Goal: Information Seeking & Learning: Learn about a topic

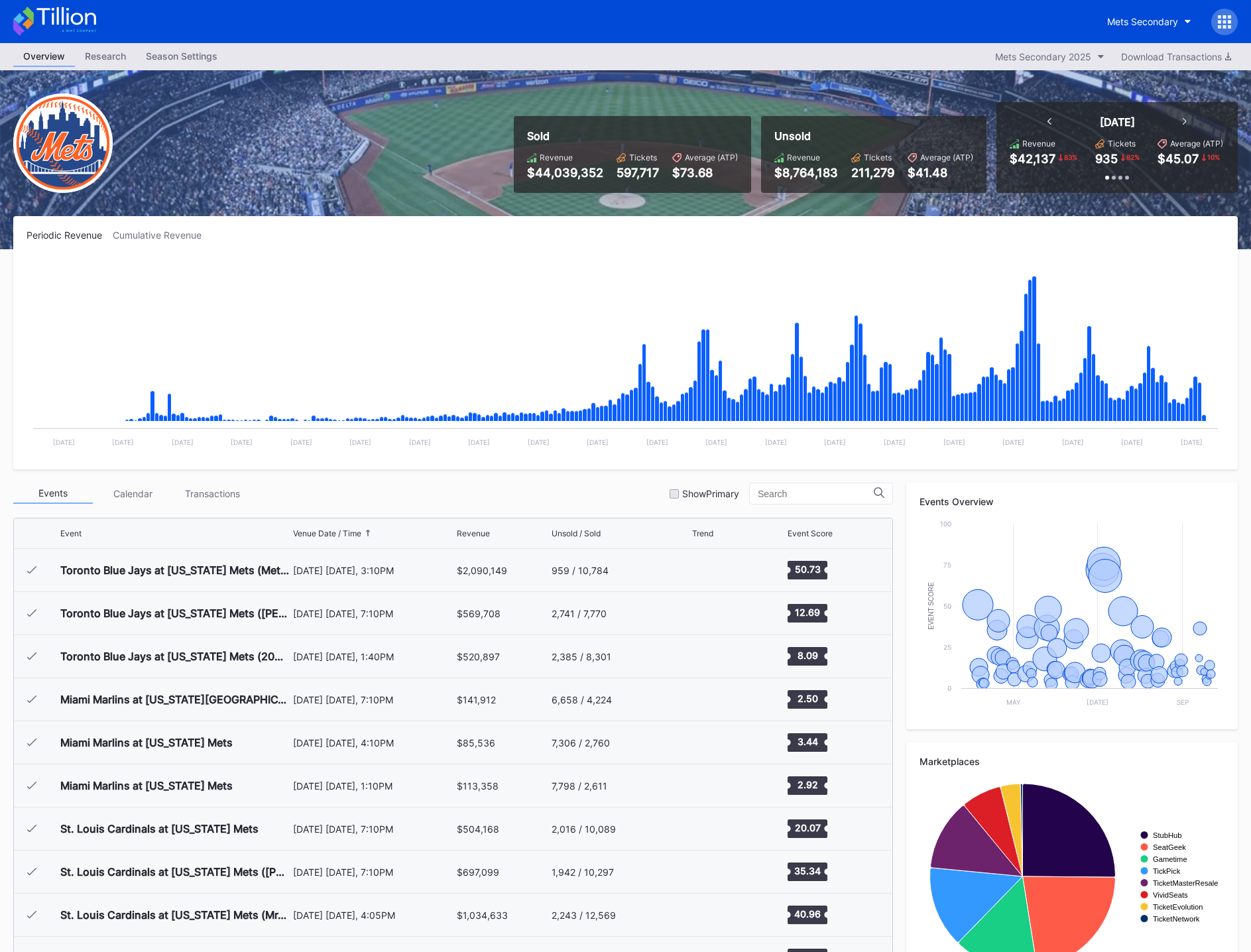
scroll to position [2629, 0]
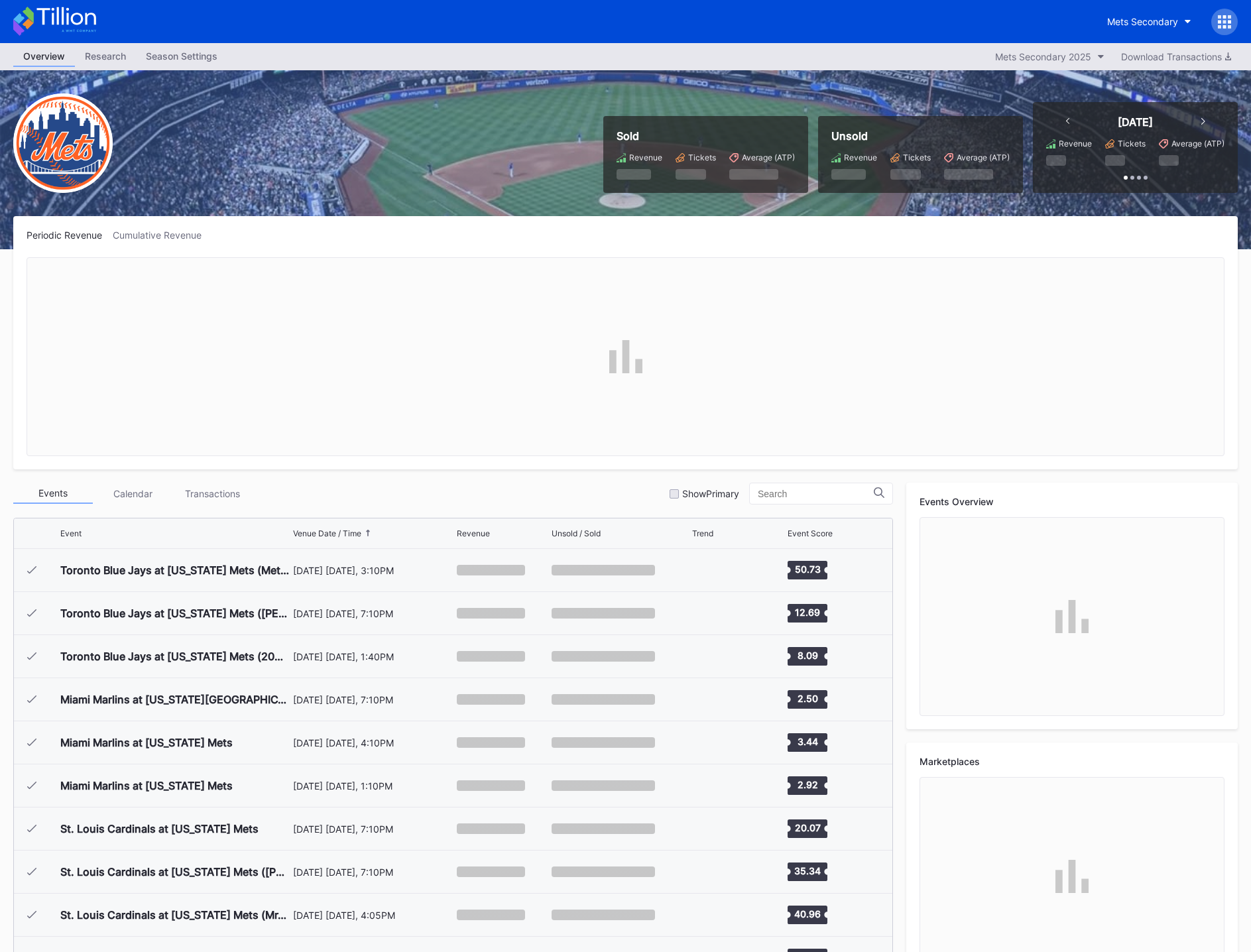
scroll to position [2629, 0]
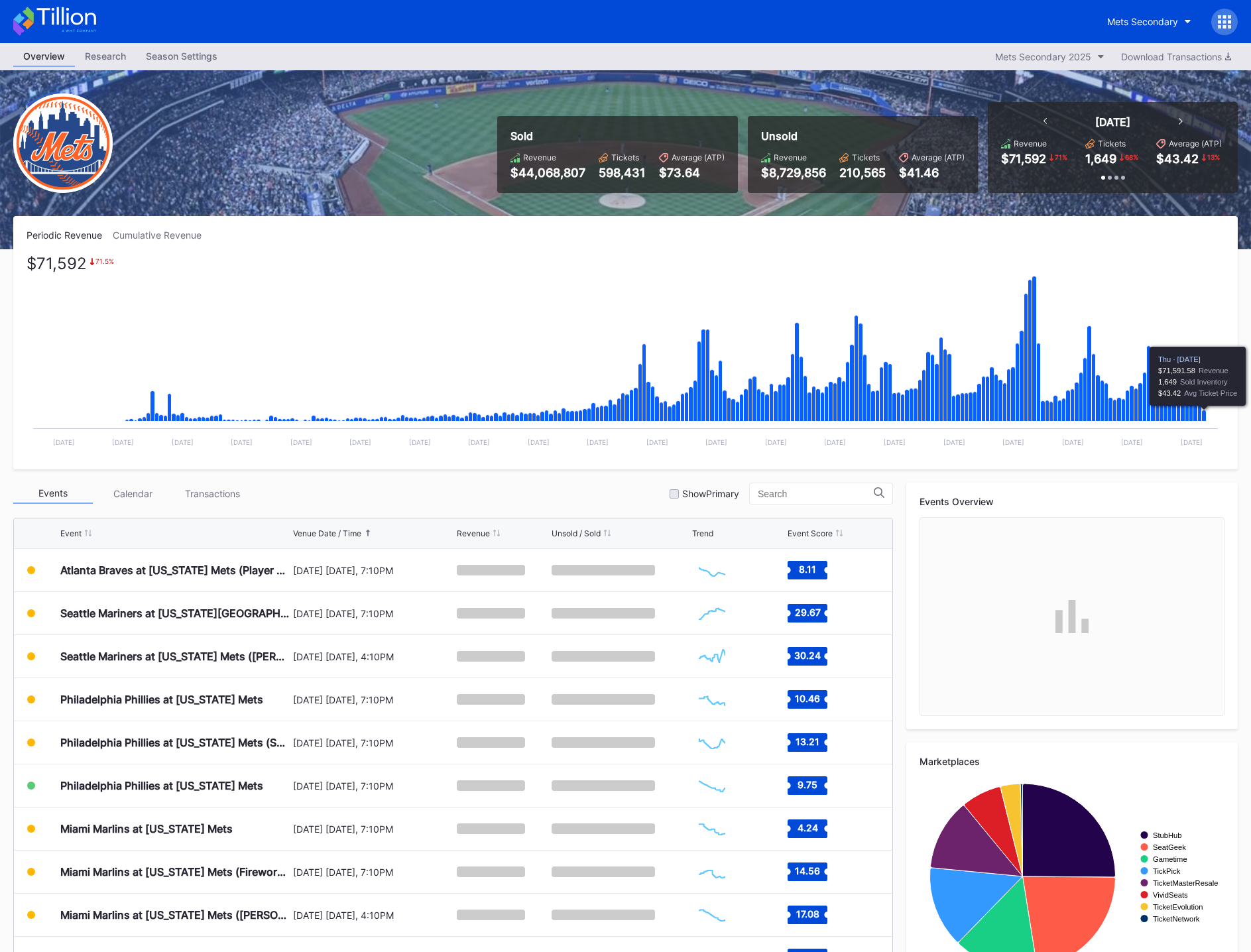
click at [1205, 413] on icon "Chart title" at bounding box center [1204, 417] width 5 height 12
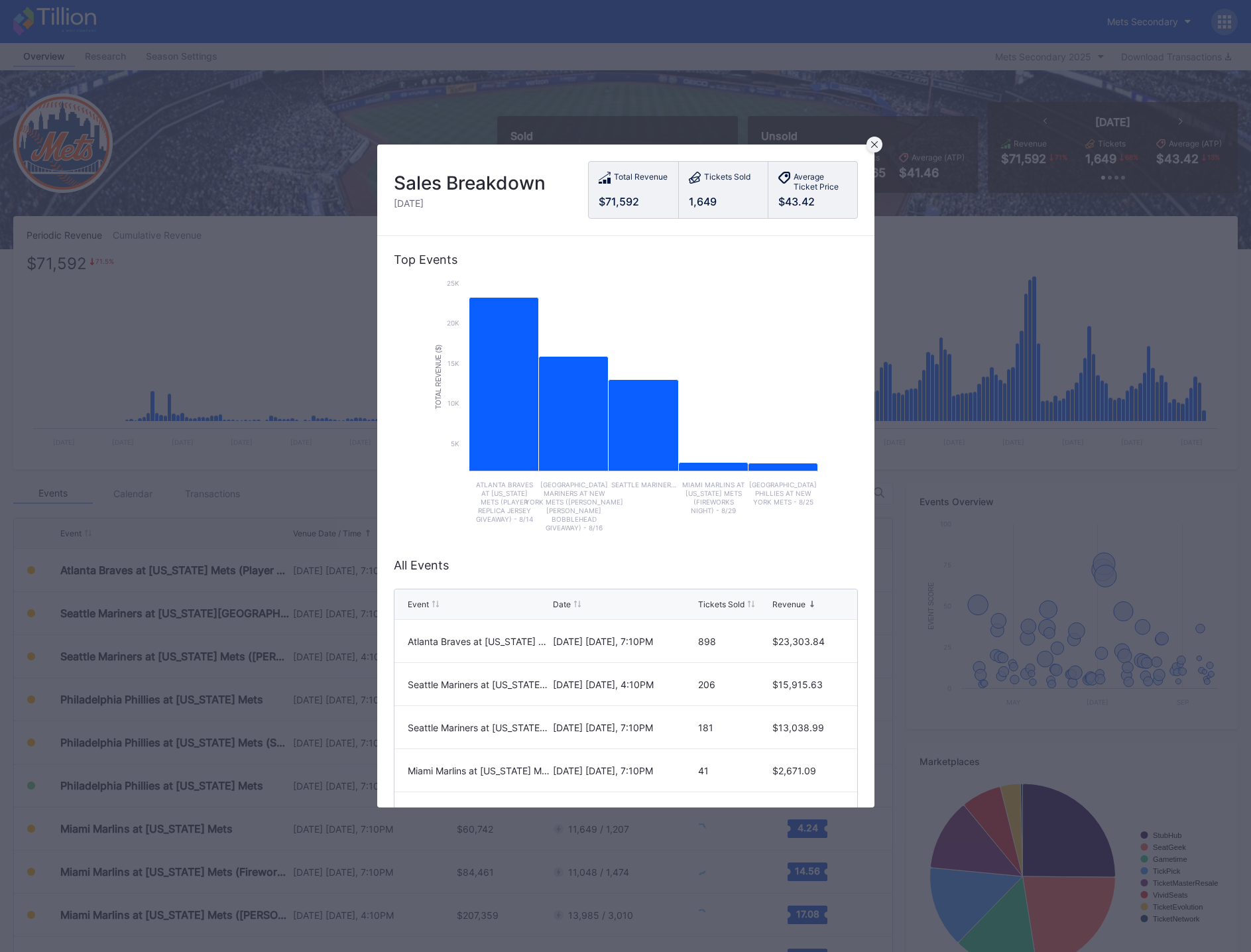
click at [873, 142] on icon at bounding box center [874, 144] width 7 height 7
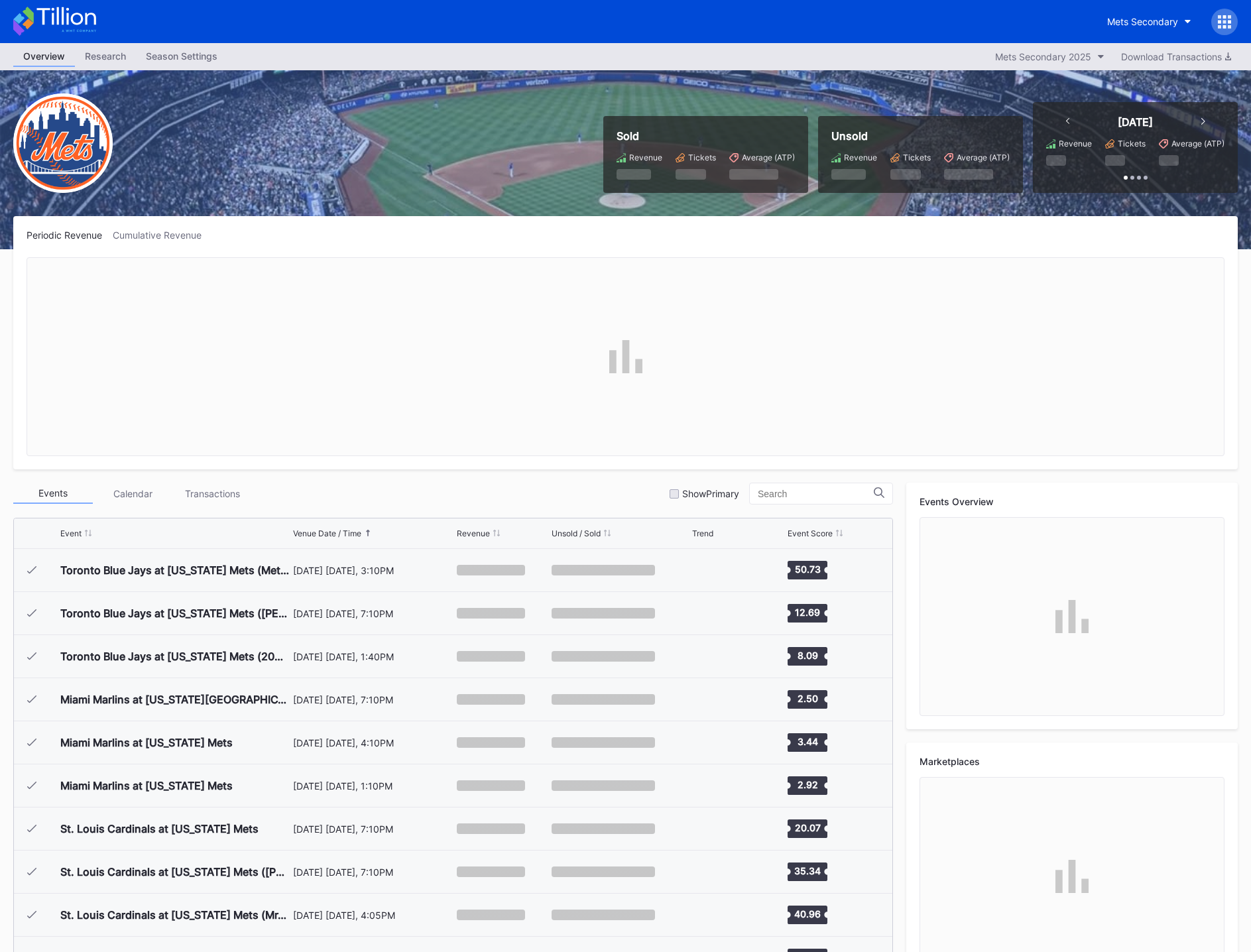
scroll to position [2629, 0]
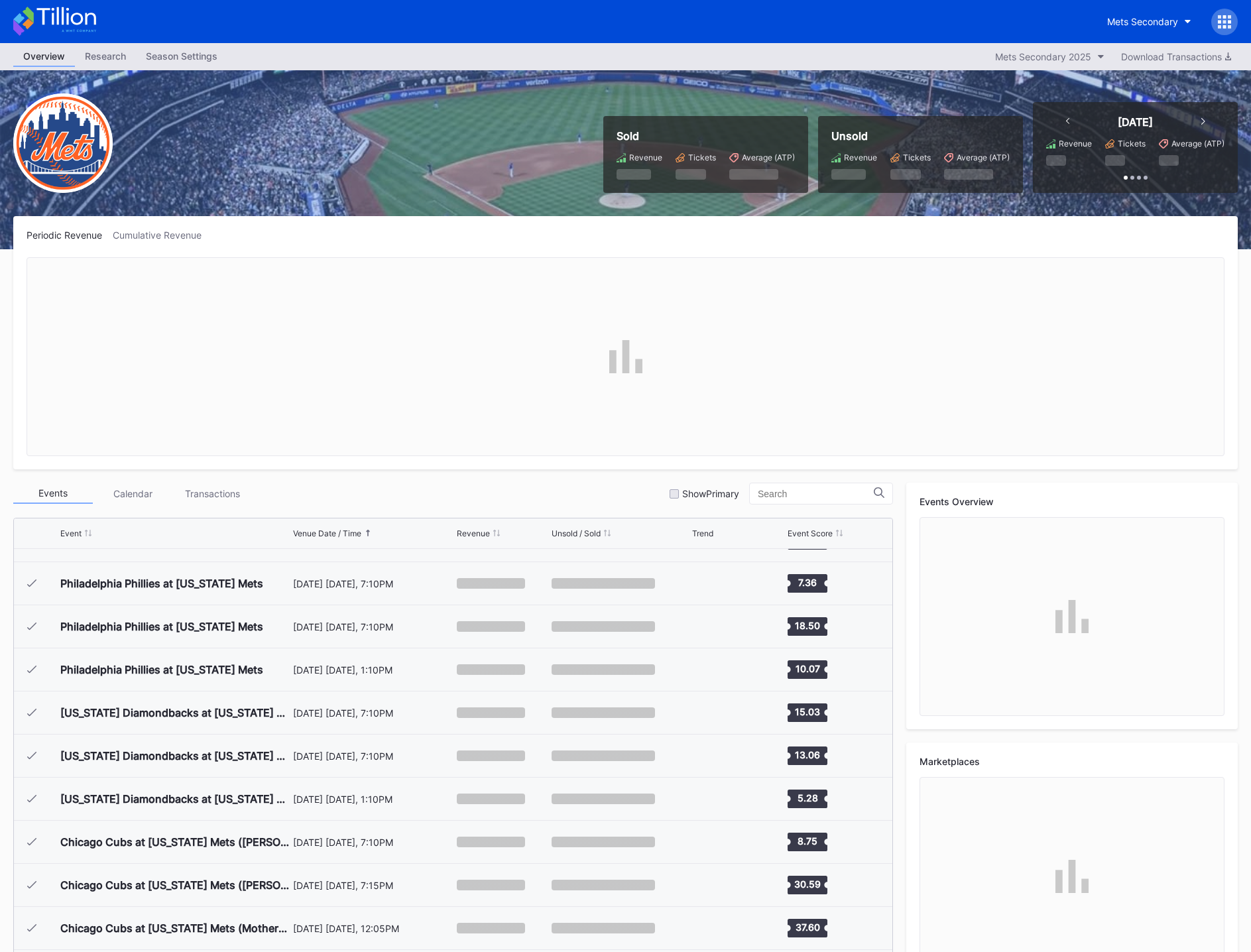
scroll to position [2629, 0]
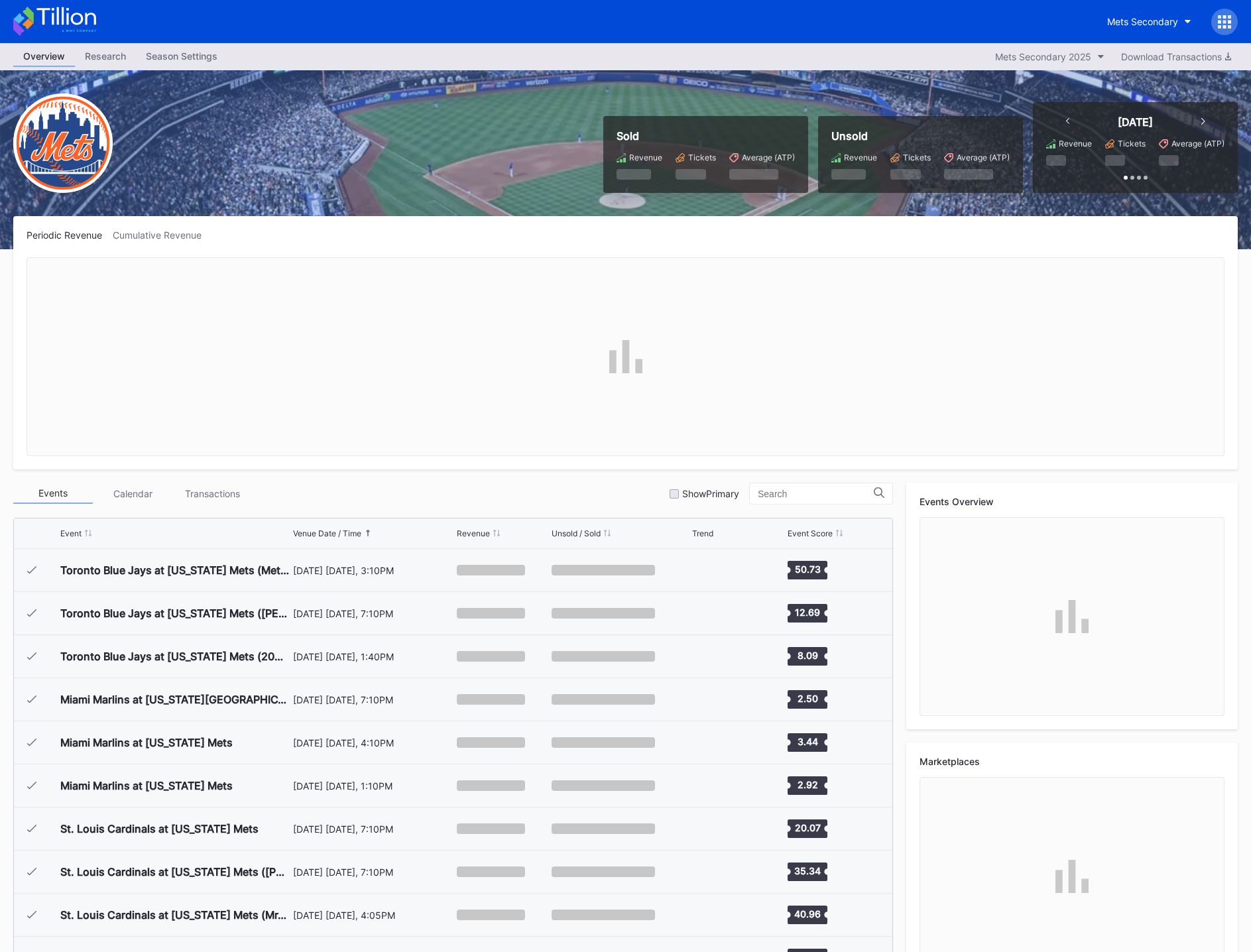
scroll to position [2629, 0]
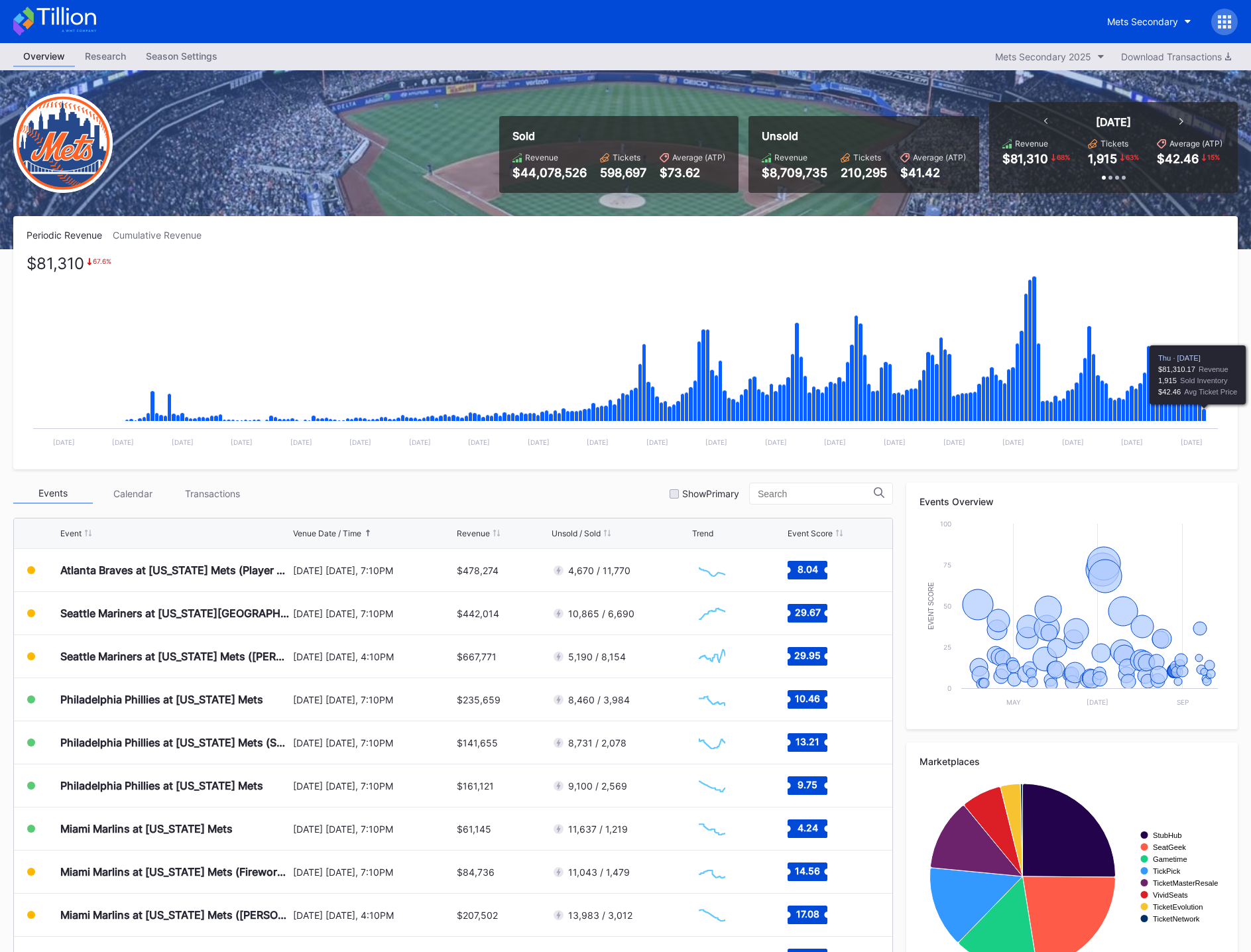
click at [1205, 412] on icon "Chart title" at bounding box center [1204, 415] width 5 height 13
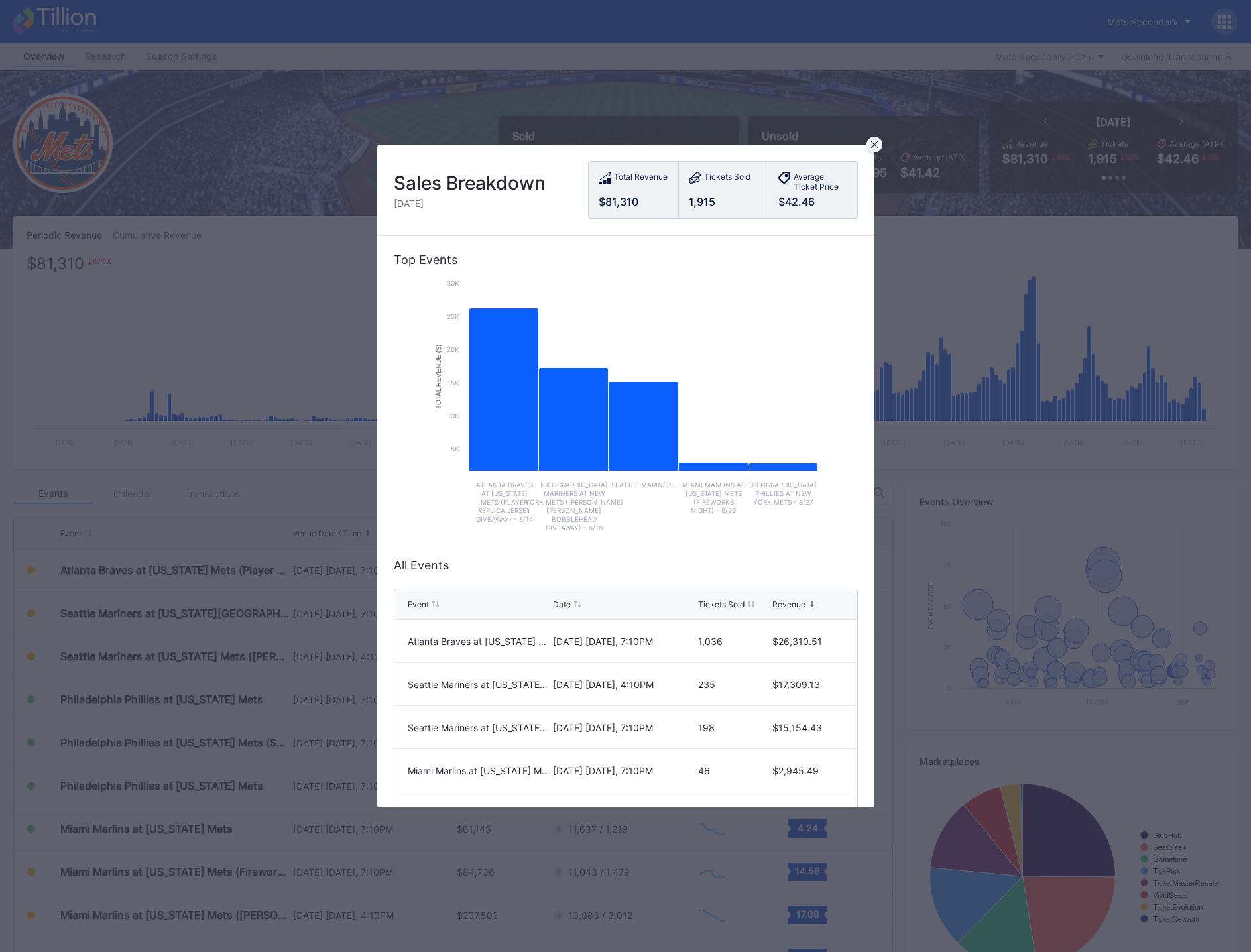
click at [882, 145] on div at bounding box center [874, 145] width 15 height 15
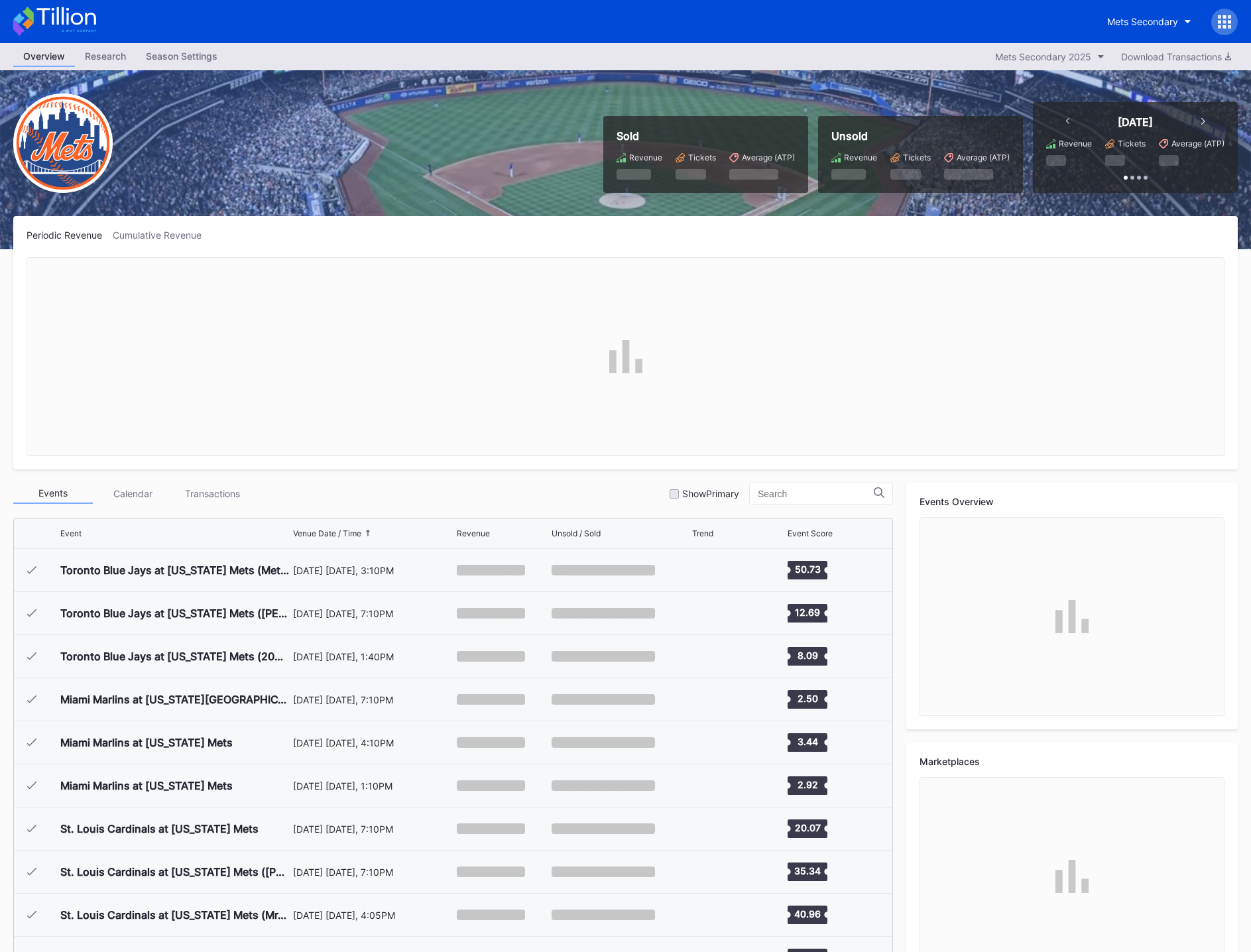
scroll to position [2629, 0]
